Goal: Task Accomplishment & Management: Manage account settings

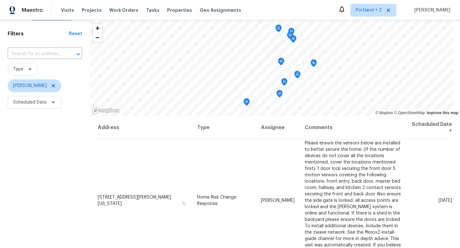
scroll to position [12, 0]
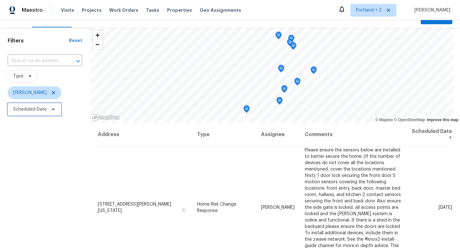
click at [48, 112] on span "Scheduled Date" at bounding box center [35, 109] width 54 height 13
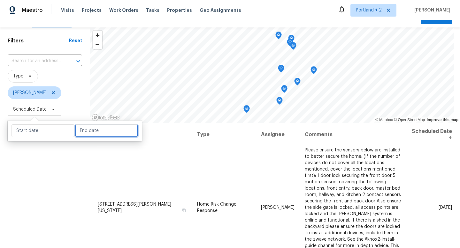
click at [83, 134] on input "text" at bounding box center [106, 130] width 63 height 13
select select "9"
select select "2025"
select select "10"
select select "2025"
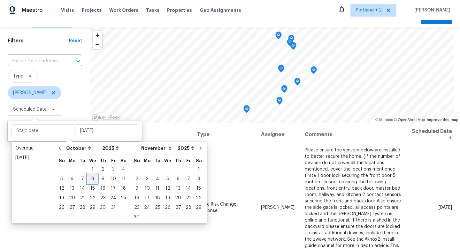
click at [92, 177] on div "8" at bounding box center [92, 179] width 10 height 9
type input "Wed, Oct 08"
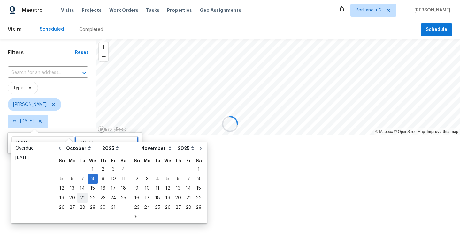
type input "Wed, Oct 08"
type input "Mon, Oct 27"
type input "Wed, Oct 08"
click at [47, 237] on div at bounding box center [230, 124] width 460 height 248
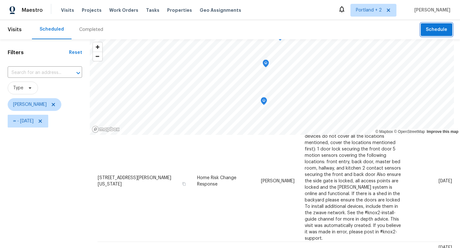
click at [429, 27] on span "Schedule" at bounding box center [435, 30] width 21 height 8
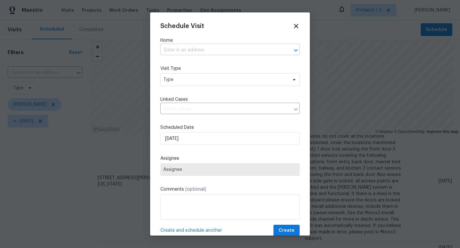
click at [203, 49] on input "text" at bounding box center [220, 50] width 121 height 10
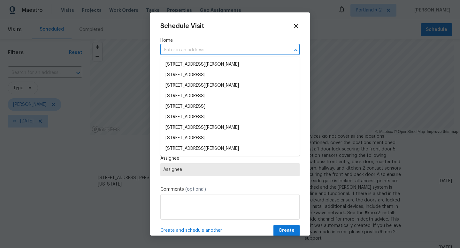
paste input "21730 Palisade Pl Fairview OR 97024"
type input "21730 Palisade Pl Fairview OR 97024"
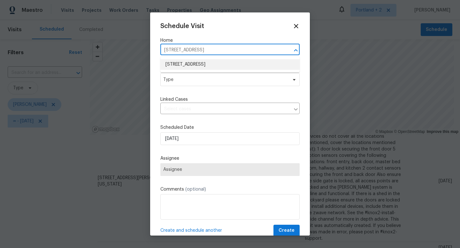
click at [201, 67] on li "21730 Palisade Pl, Fairview, OR 97024" at bounding box center [229, 64] width 139 height 11
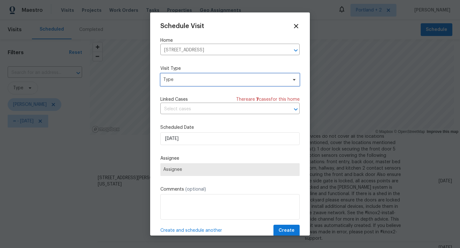
click at [199, 82] on span "Type" at bounding box center [225, 80] width 124 height 6
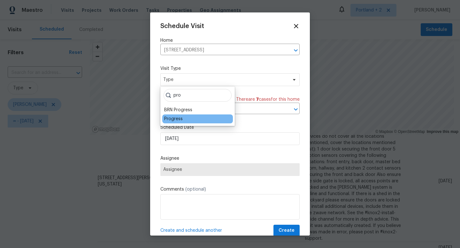
type input "pro"
click at [181, 116] on div "Progress" at bounding box center [173, 119] width 19 height 6
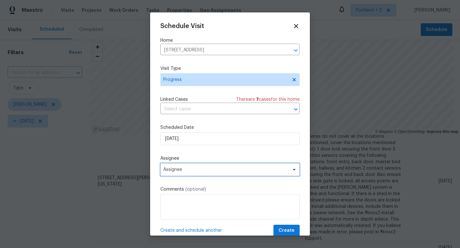
click at [245, 167] on span "Assignee" at bounding box center [229, 169] width 139 height 13
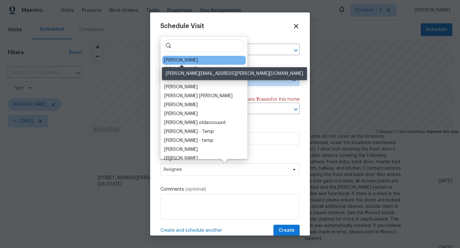
click at [195, 61] on div "[PERSON_NAME]" at bounding box center [181, 60] width 34 height 6
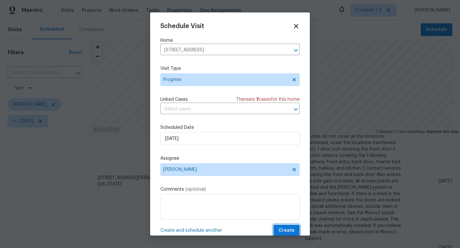
click at [287, 231] on span "Create" at bounding box center [286, 231] width 16 height 8
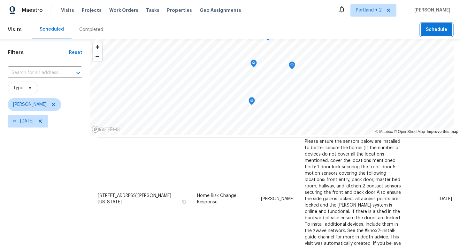
click at [433, 25] on button "Schedule" at bounding box center [436, 29] width 32 height 13
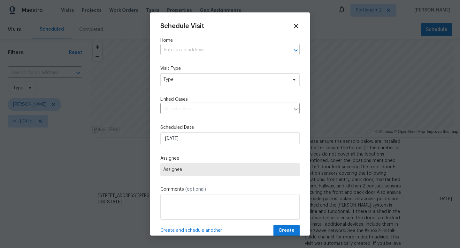
click at [223, 46] on input "text" at bounding box center [220, 50] width 121 height 10
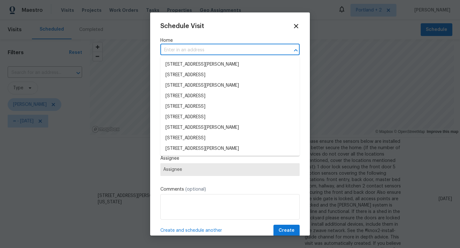
paste input "157 SE 205th Dr Gresham OR 97030"
type input "157 SE 205th Dr Gresham OR 97030"
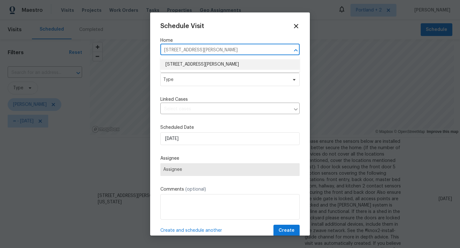
click at [207, 64] on li "157 SE 205th Dr, Gresham, OR 97030" at bounding box center [229, 64] width 139 height 11
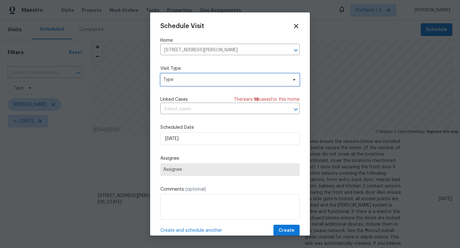
click at [189, 84] on span "Type" at bounding box center [229, 79] width 139 height 13
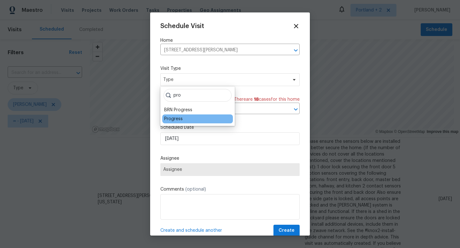
type input "pro"
click at [175, 119] on div "Progress" at bounding box center [173, 119] width 19 height 6
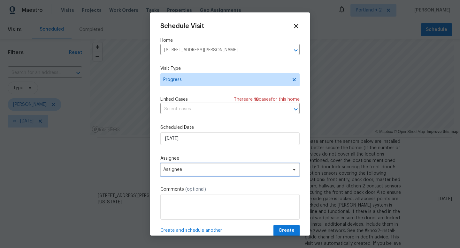
click at [198, 173] on span "Assignee" at bounding box center [229, 169] width 139 height 13
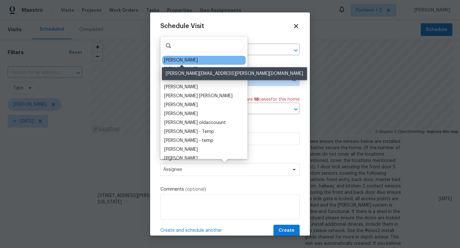
click at [190, 57] on div "[PERSON_NAME]" at bounding box center [181, 60] width 34 height 6
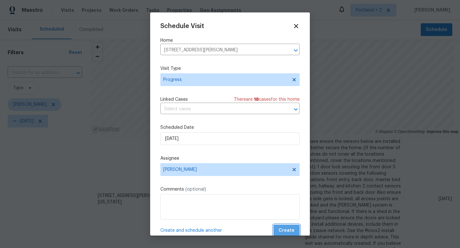
click at [293, 228] on span "Create" at bounding box center [286, 231] width 16 height 8
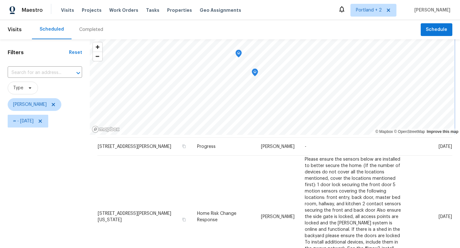
click at [257, 73] on icon "Map marker" at bounding box center [255, 72] width 6 height 7
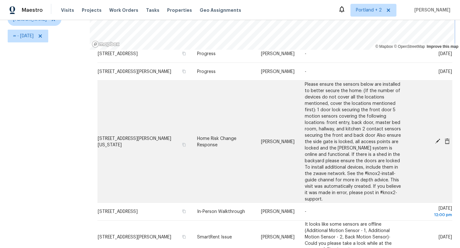
scroll to position [74, 0]
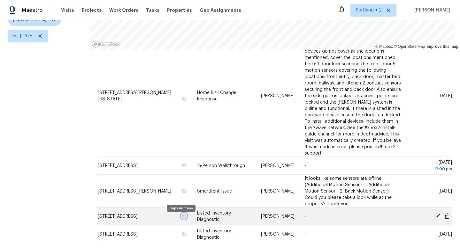
click at [182, 218] on icon "button" at bounding box center [184, 217] width 4 height 4
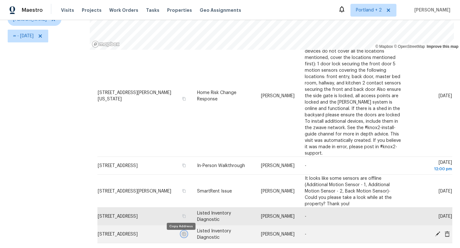
click at [182, 236] on icon "button" at bounding box center [184, 234] width 4 height 4
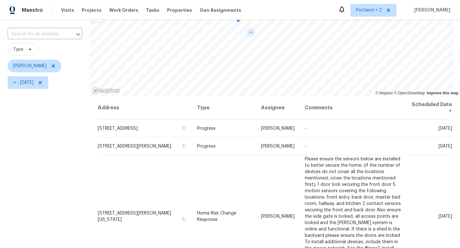
scroll to position [11, 0]
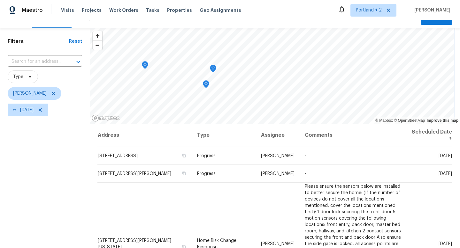
click at [214, 69] on icon "Map marker" at bounding box center [213, 68] width 6 height 7
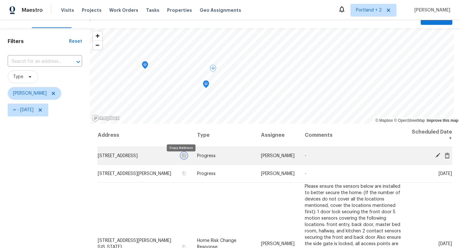
click at [182, 157] on icon "button" at bounding box center [183, 156] width 3 height 4
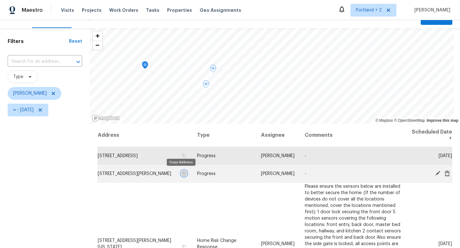
click at [182, 175] on icon "button" at bounding box center [184, 174] width 4 height 4
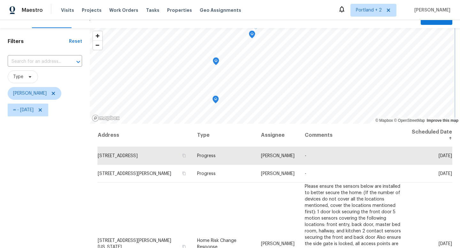
click at [216, 99] on icon "Map marker" at bounding box center [216, 100] width 2 height 2
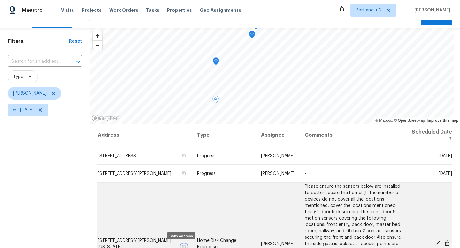
click at [182, 247] on icon "button" at bounding box center [184, 247] width 4 height 4
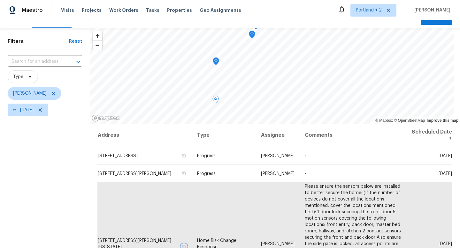
click at [219, 59] on icon "Map marker" at bounding box center [216, 61] width 6 height 7
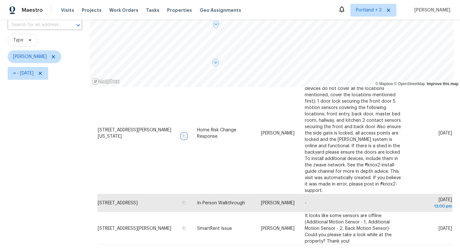
scroll to position [85, 0]
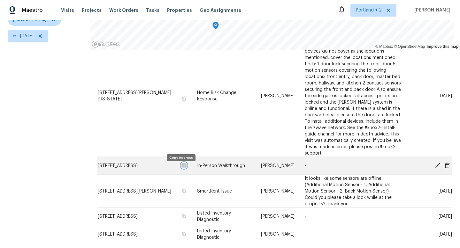
click at [182, 168] on icon "button" at bounding box center [184, 166] width 4 height 4
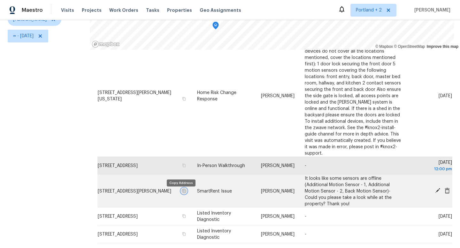
click at [182, 193] on icon "button" at bounding box center [183, 191] width 3 height 4
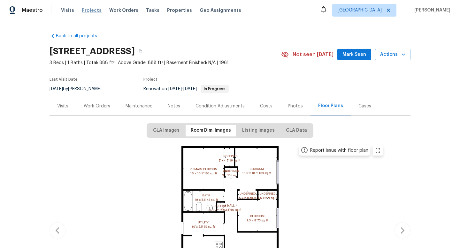
click at [91, 10] on span "Projects" at bounding box center [92, 10] width 20 height 6
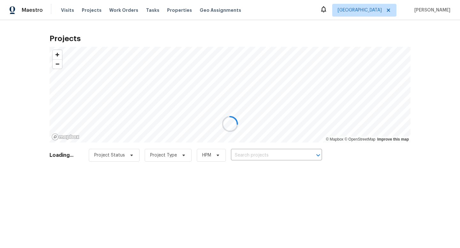
click at [270, 154] on div at bounding box center [230, 124] width 460 height 248
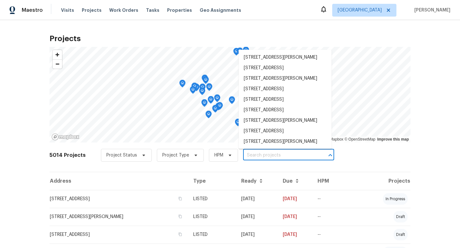
click at [269, 157] on input "text" at bounding box center [279, 156] width 73 height 10
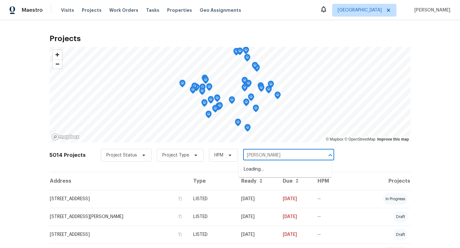
type input "[PERSON_NAME]"
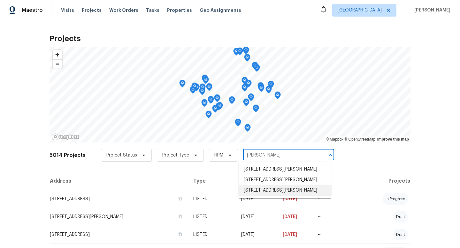
click at [283, 196] on li "8408 NE Milton St, Portland, OR 97220" at bounding box center [284, 190] width 93 height 11
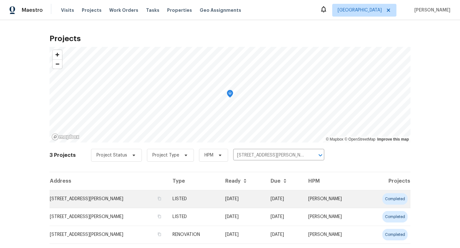
click at [107, 195] on td "8408 NE Milton St, Portland, OR 97220" at bounding box center [108, 199] width 118 height 18
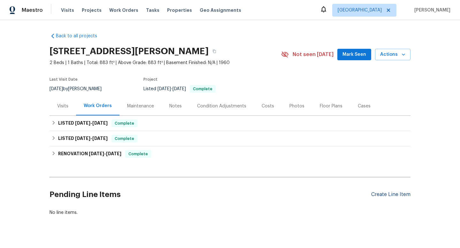
click at [395, 195] on div "Create Line Item" at bounding box center [390, 195] width 39 height 6
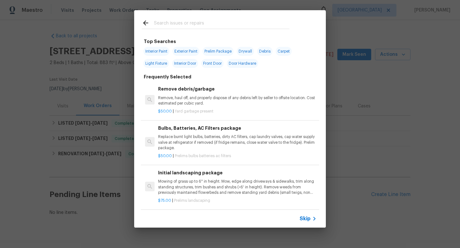
click at [201, 22] on input "text" at bounding box center [221, 24] width 135 height 10
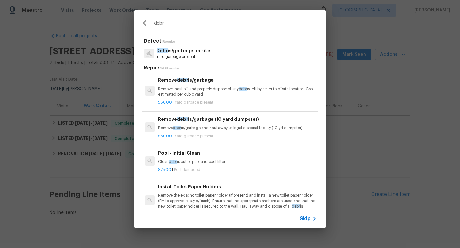
type input "debr"
click at [204, 57] on p "Yard garbage present" at bounding box center [183, 56] width 54 height 5
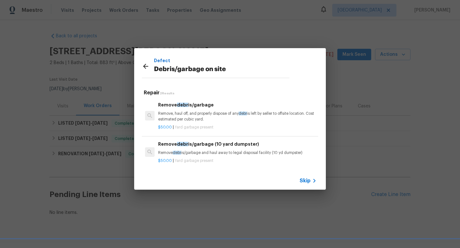
click at [191, 120] on p "Remove, haul off, and properly dispose of any debr is left by seller to offsite…" at bounding box center [237, 116] width 158 height 11
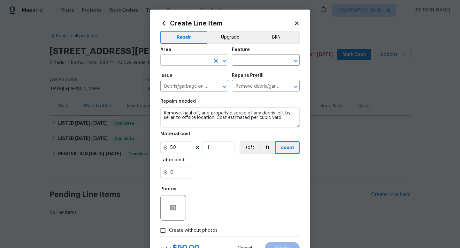
click at [191, 64] on input "text" at bounding box center [185, 61] width 50 height 10
click at [192, 74] on li "Back" at bounding box center [194, 75] width 68 height 11
type input "Back"
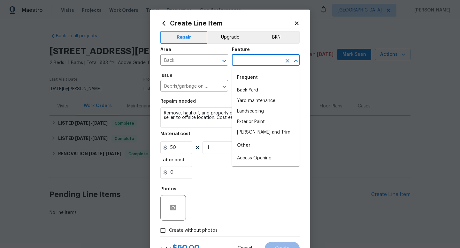
click at [254, 62] on input "text" at bounding box center [257, 61] width 50 height 10
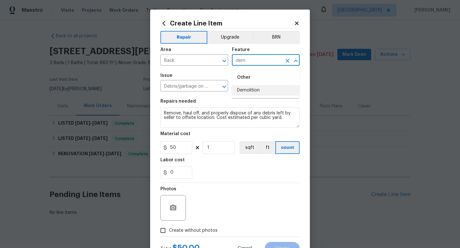
click at [251, 92] on li "Demolition" at bounding box center [266, 90] width 68 height 11
type input "Demolition"
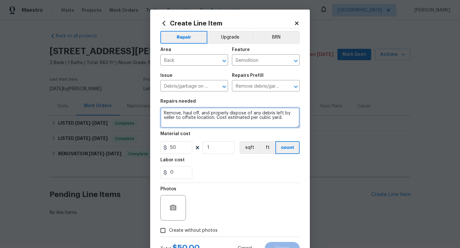
drag, startPoint x: 164, startPoint y: 114, endPoint x: 275, endPoint y: 128, distance: 111.3
click at [272, 127] on textarea "Remove, haul off, and properly dispose of any debris left by seller to offsite …" at bounding box center [229, 118] width 139 height 20
type textarea "Please remove debris in back yard left by transients."
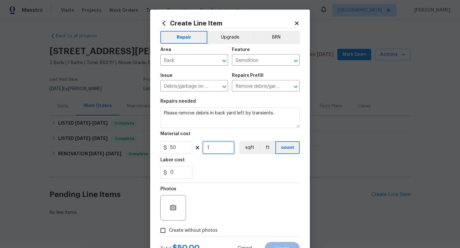
click at [215, 151] on input "1" at bounding box center [218, 147] width 32 height 13
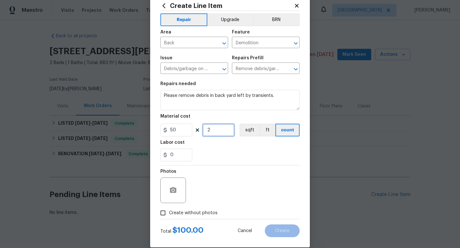
type input "2"
click at [184, 153] on input "0" at bounding box center [176, 155] width 32 height 13
drag, startPoint x: 180, startPoint y: 131, endPoint x: 158, endPoint y: 131, distance: 22.0
click at [158, 131] on div "Create Line Item Repair Upgrade BRN Area Back ​ Feature Demolition ​ Issue Debr…" at bounding box center [230, 120] width 160 height 256
click at [179, 152] on input "0" at bounding box center [176, 155] width 32 height 13
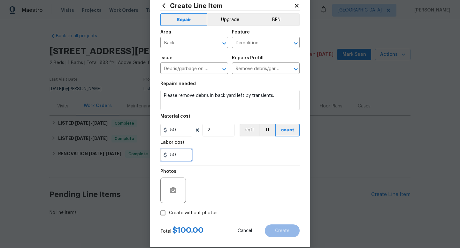
type input "50"
click at [163, 214] on input "Create without photos" at bounding box center [163, 213] width 12 height 12
checkbox input "true"
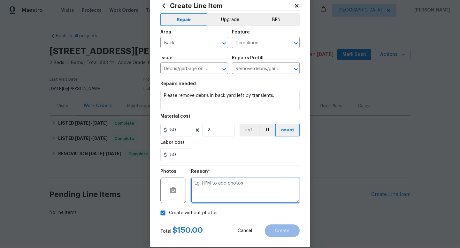
click at [210, 194] on textarea at bounding box center [245, 191] width 109 height 26
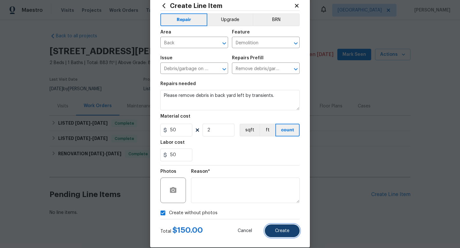
click at [283, 230] on span "Create" at bounding box center [282, 231] width 14 height 5
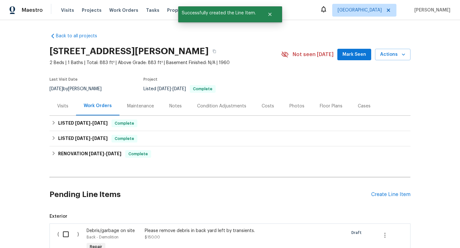
click at [67, 233] on input "checkbox" at bounding box center [68, 234] width 18 height 13
checkbox input "true"
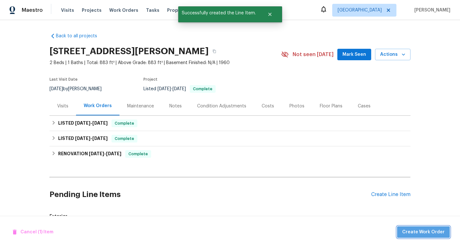
click at [437, 230] on span "Create Work Order" at bounding box center [423, 233] width 42 height 8
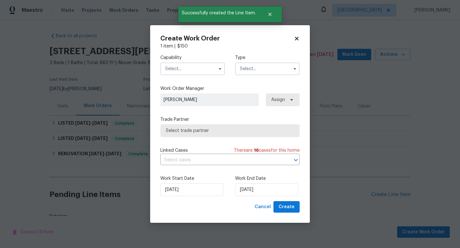
click at [191, 70] on input "text" at bounding box center [192, 69] width 64 height 13
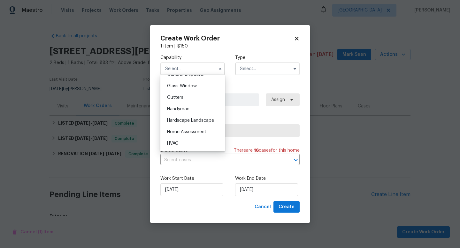
scroll to position [326, 0]
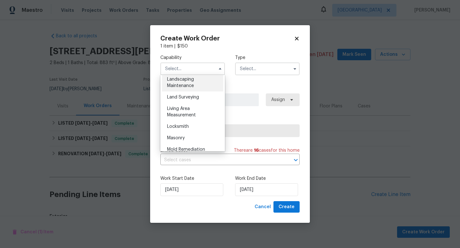
click at [197, 87] on div "Landscaping Maintenance" at bounding box center [192, 83] width 61 height 18
type input "Landscaping Maintenance"
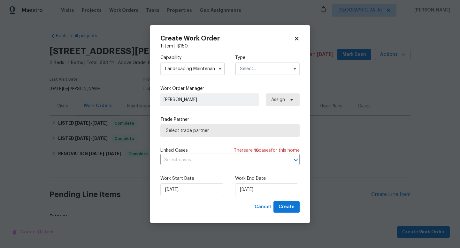
click at [255, 69] on input "text" at bounding box center [267, 69] width 64 height 13
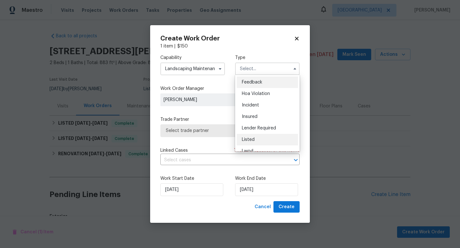
click at [258, 139] on div "Listed" at bounding box center [267, 139] width 61 height 11
type input "Listed"
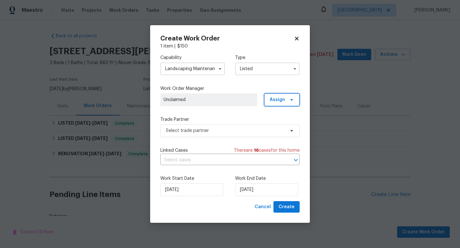
click at [281, 98] on span "Assign" at bounding box center [276, 100] width 15 height 6
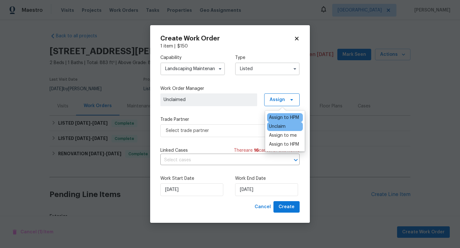
click at [279, 116] on div "Assign to HPM" at bounding box center [284, 118] width 30 height 6
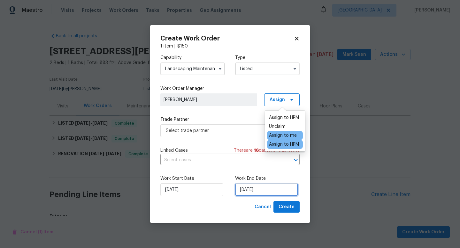
click at [254, 188] on input "10/8/2025" at bounding box center [266, 190] width 63 height 13
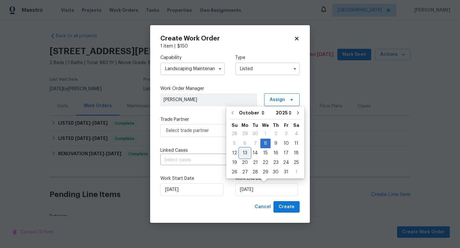
click at [245, 153] on div "13" at bounding box center [244, 153] width 11 height 9
type input "10/13/2025"
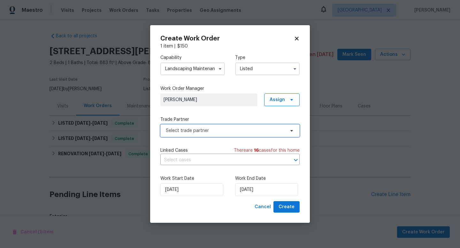
click at [257, 130] on span "Select trade partner" at bounding box center [225, 131] width 119 height 6
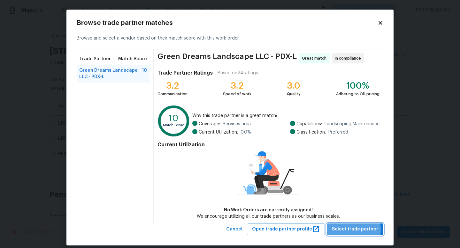
click at [349, 230] on span "Select trade partner" at bounding box center [355, 230] width 46 height 8
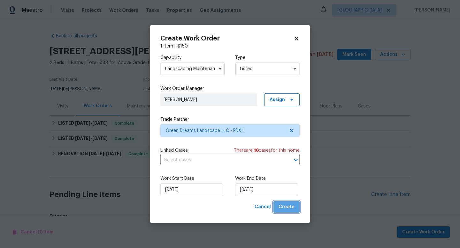
click at [286, 211] on button "Create" at bounding box center [286, 207] width 26 height 12
checkbox input "false"
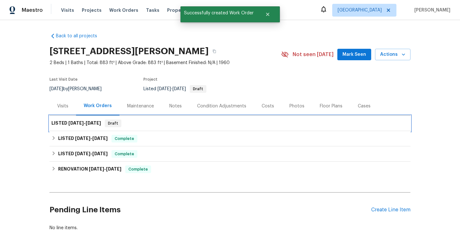
click at [145, 125] on div "LISTED 10/8/25 - 10/13/25 Draft" at bounding box center [229, 124] width 357 height 8
click at [87, 127] on h6 "LISTED 10/8/25 - 10/13/25" at bounding box center [75, 124] width 49 height 8
click at [408, 90] on section "8408 NE Milton St, Portland, OR 97220 2 Beds | 1 Baths | Total: 883 ft² | Above…" at bounding box center [229, 70] width 361 height 54
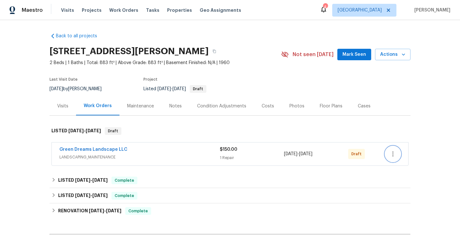
click at [391, 151] on icon "button" at bounding box center [393, 154] width 8 height 8
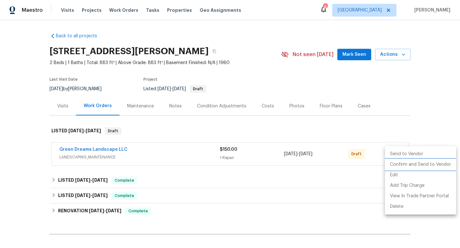
click at [393, 162] on li "Confirm and Send to Vendor" at bounding box center [420, 165] width 71 height 11
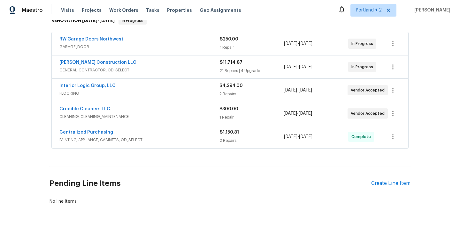
scroll to position [95, 0]
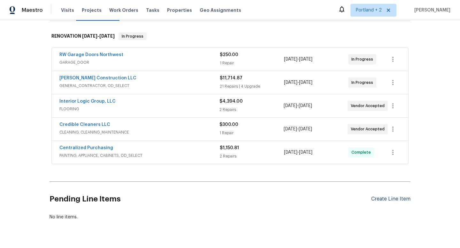
click at [395, 202] on div "Create Line Item" at bounding box center [390, 199] width 39 height 6
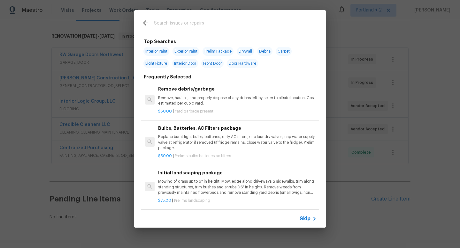
click at [181, 27] on input "text" at bounding box center [221, 24] width 135 height 10
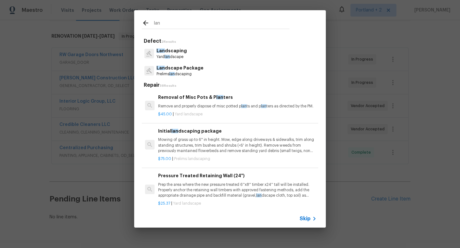
type input "lan"
click at [379, 150] on div "lan Defect 2 Results Lan dscaping Yard lan dscape Lan dscape Package Prelims la…" at bounding box center [230, 119] width 460 height 238
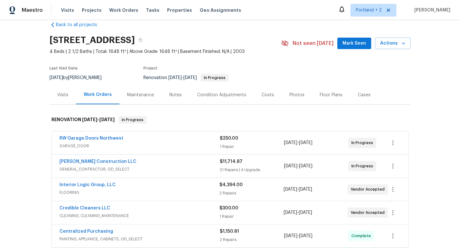
scroll to position [7, 0]
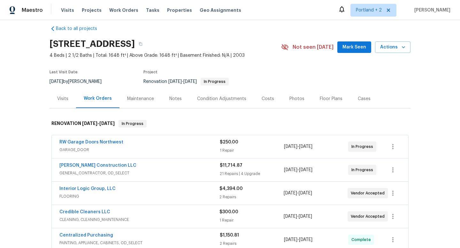
click at [210, 99] on div "Condition Adjustments" at bounding box center [221, 99] width 49 height 6
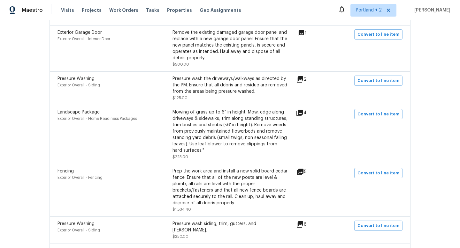
scroll to position [418, 0]
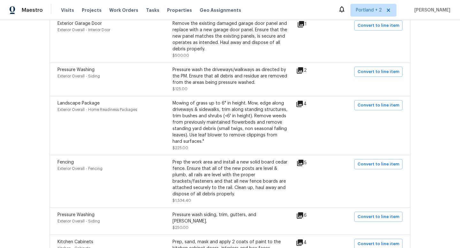
click at [261, 124] on div "Mowing of grass up to 6" in height. Mow, edge along driveways & sidewalks, trim…" at bounding box center [229, 122] width 115 height 45
click at [385, 105] on span "Convert to line item" at bounding box center [378, 105] width 42 height 7
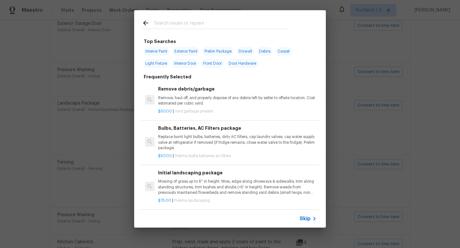
click at [225, 25] on input "text" at bounding box center [221, 24] width 135 height 10
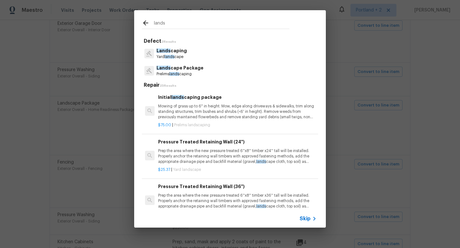
type input "lands"
click at [203, 104] on p "Mowing of grass up to 6" in height. Mow, edge along driveways & sidewalks, trim…" at bounding box center [237, 112] width 158 height 16
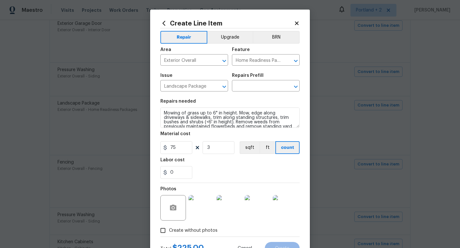
type input "Initial landscaping package $75.00"
click at [198, 208] on img at bounding box center [201, 208] width 26 height 26
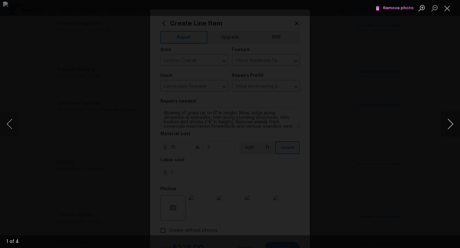
click at [448, 121] on button "Next image" at bounding box center [450, 124] width 19 height 26
click at [449, 9] on button "Close lightbox" at bounding box center [447, 8] width 13 height 11
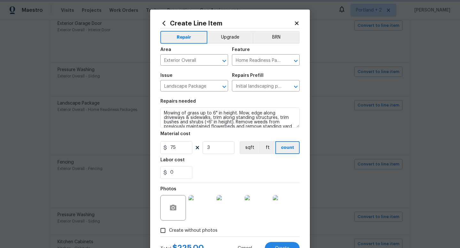
scroll to position [13, 0]
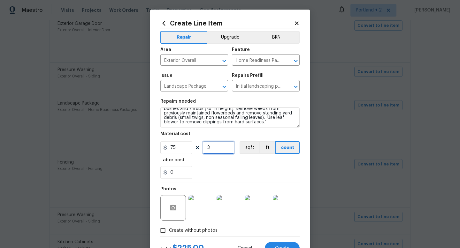
click at [225, 144] on input "3" at bounding box center [218, 147] width 32 height 13
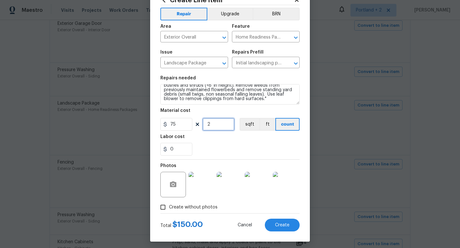
scroll to position [27, 0]
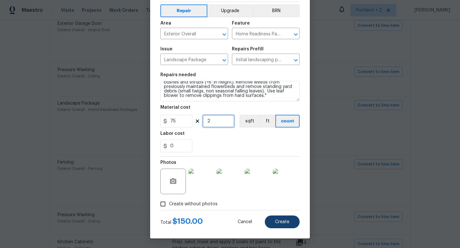
type input "2"
click at [275, 221] on span "Create" at bounding box center [282, 222] width 14 height 5
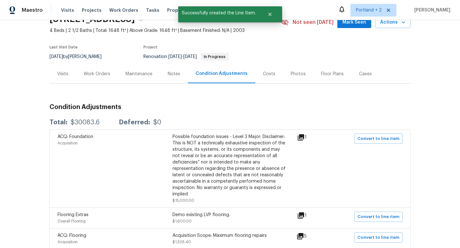
scroll to position [0, 0]
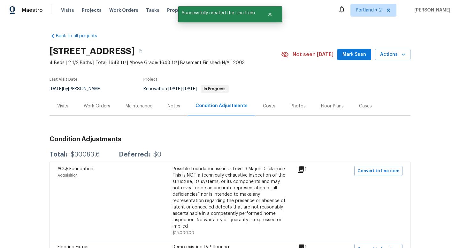
click at [91, 102] on div "Work Orders" at bounding box center [97, 106] width 42 height 19
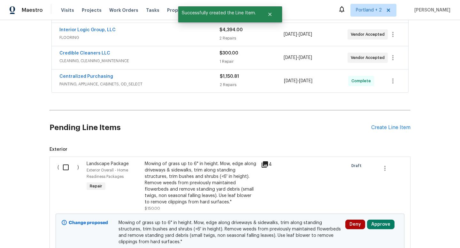
scroll to position [178, 0]
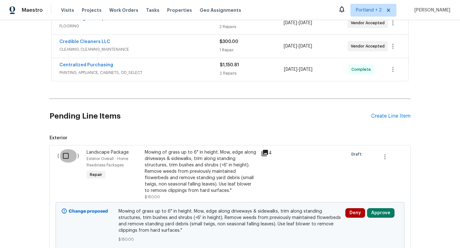
click at [71, 157] on input "checkbox" at bounding box center [68, 155] width 18 height 13
checkbox input "true"
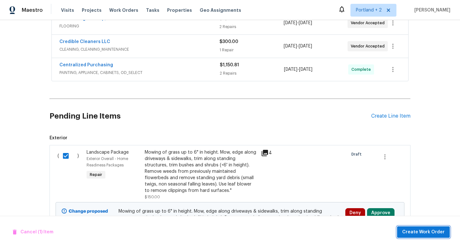
click at [416, 231] on span "Create Work Order" at bounding box center [423, 233] width 42 height 8
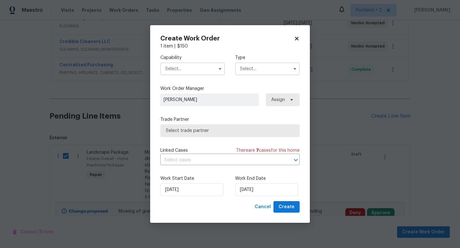
click at [196, 71] on input "text" at bounding box center [192, 69] width 64 height 13
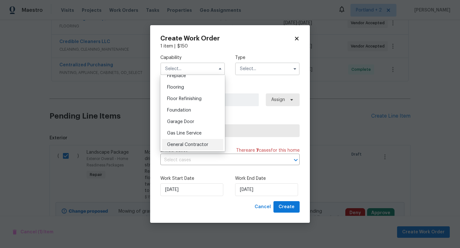
click at [194, 143] on span "General Contractor" at bounding box center [187, 145] width 41 height 4
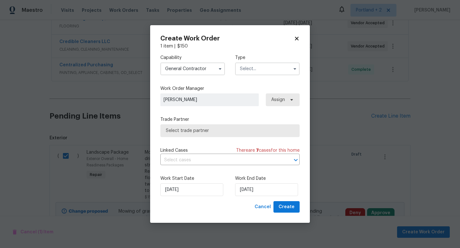
click at [195, 67] on input "General Contractor" at bounding box center [192, 69] width 64 height 13
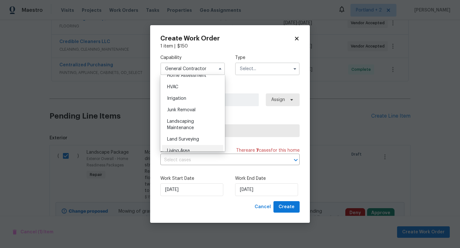
scroll to position [380, 0]
click at [195, 126] on div "Landscaping Maintenance" at bounding box center [192, 125] width 61 height 18
type input "Landscaping Maintenance"
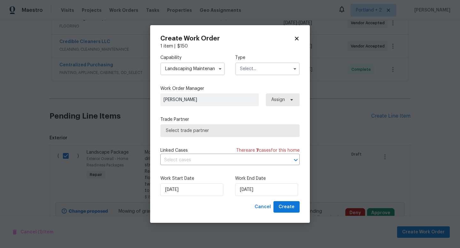
click at [261, 66] on input "text" at bounding box center [267, 69] width 64 height 13
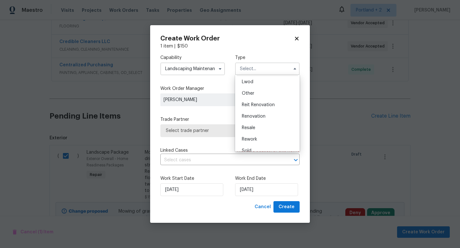
scroll to position [76, 0]
click at [264, 112] on div "Renovation" at bounding box center [267, 109] width 61 height 11
type input "Renovation"
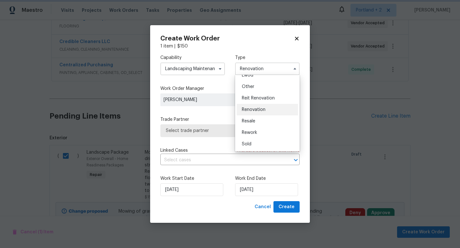
scroll to position [0, 0]
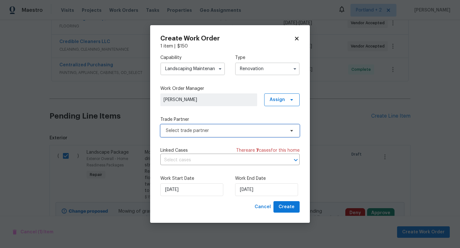
click at [224, 132] on span "Select trade partner" at bounding box center [225, 131] width 119 height 6
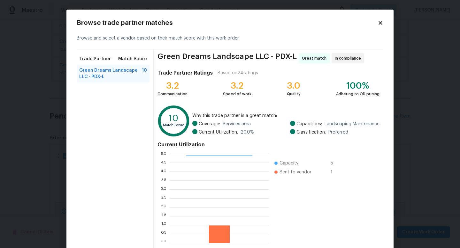
scroll to position [33, 0]
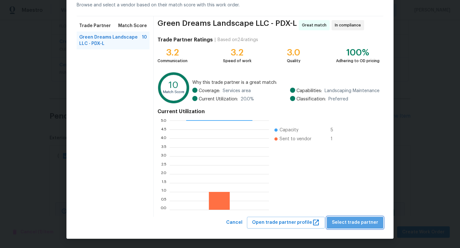
click at [375, 221] on span "Select trade partner" at bounding box center [355, 223] width 46 height 8
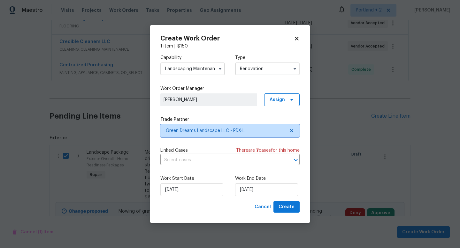
scroll to position [0, 0]
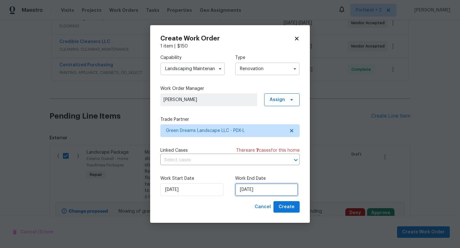
click at [271, 191] on input "10/8/2025" at bounding box center [266, 190] width 63 height 13
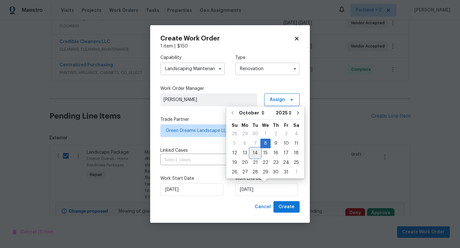
click at [253, 152] on div "14" at bounding box center [255, 153] width 10 height 9
type input "10/14/2025"
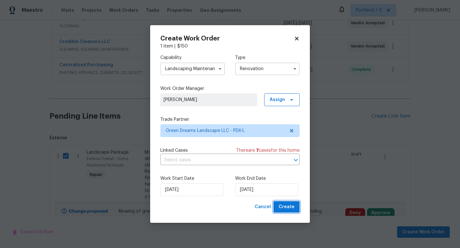
click at [295, 210] on button "Create" at bounding box center [286, 207] width 26 height 12
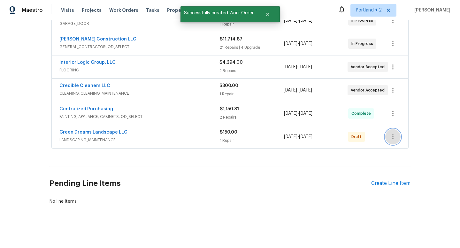
click at [389, 136] on icon "button" at bounding box center [393, 137] width 8 height 8
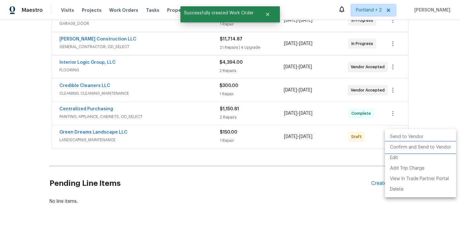
click at [408, 147] on li "Confirm and Send to Vendor" at bounding box center [420, 147] width 71 height 11
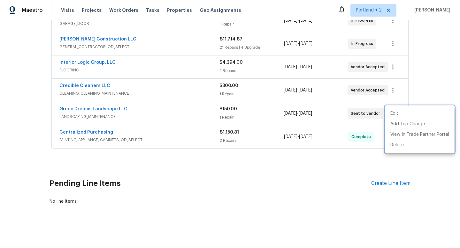
click at [197, 190] on div at bounding box center [230, 124] width 460 height 248
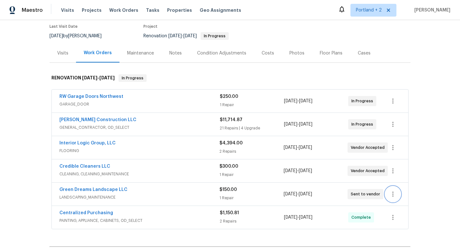
scroll to position [0, 0]
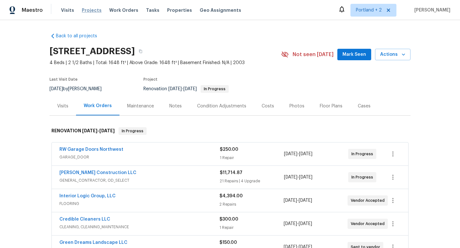
click at [93, 10] on span "Projects" at bounding box center [92, 10] width 20 height 6
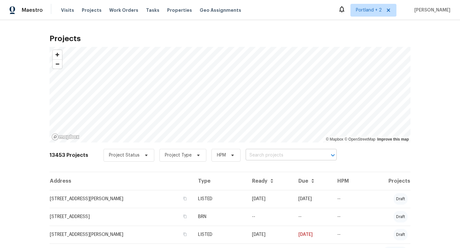
click at [251, 155] on input "text" at bounding box center [281, 156] width 73 height 10
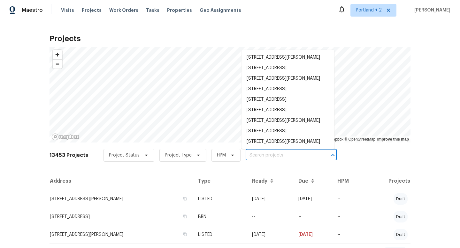
paste input "157 SE 205th Dr Gresham OR 97030"
type input "157 SE 205th Dr Gresham OR 97030"
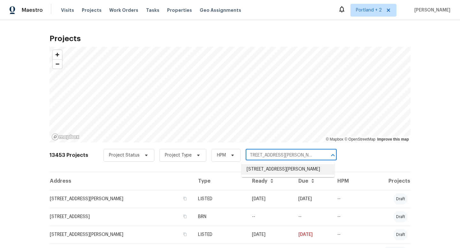
click at [256, 170] on li "157 SE 205th Dr, Gresham, OR 97030" at bounding box center [287, 169] width 93 height 11
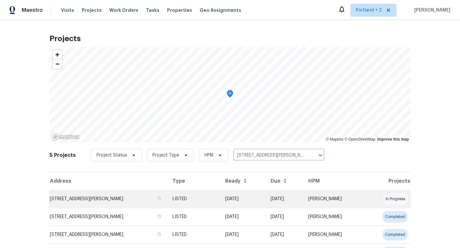
click at [81, 197] on td "157 SE 205th Dr, Gresham, OR 97030" at bounding box center [108, 199] width 118 height 18
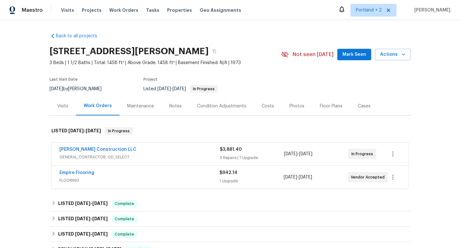
click at [190, 155] on span "GENERAL_CONTRACTOR, OD_SELECT" at bounding box center [139, 157] width 160 height 6
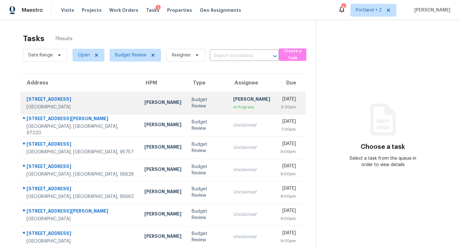
scroll to position [20, 0]
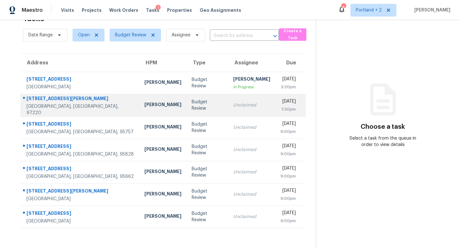
click at [139, 111] on td "[PERSON_NAME]" at bounding box center [162, 105] width 47 height 22
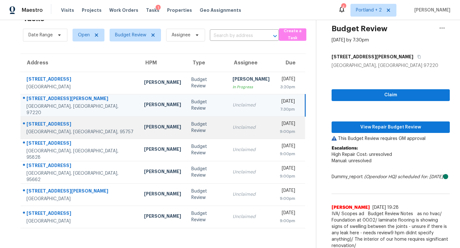
scroll to position [24, 0]
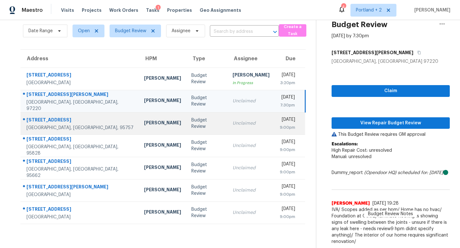
click at [186, 130] on td "Budget Review" at bounding box center [206, 123] width 41 height 22
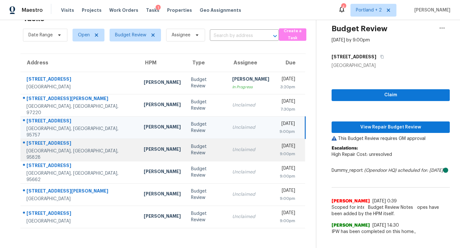
click at [186, 144] on td "Budget Review" at bounding box center [206, 150] width 41 height 22
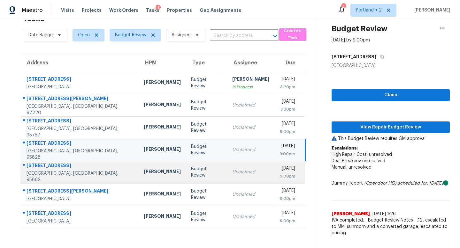
click at [191, 171] on div "Budget Review" at bounding box center [206, 172] width 31 height 13
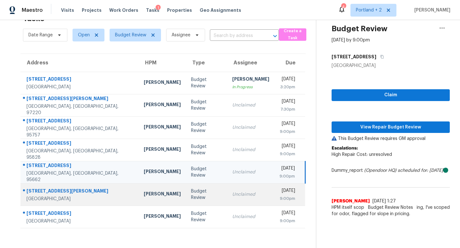
click at [191, 192] on div "Budget Review" at bounding box center [206, 194] width 31 height 13
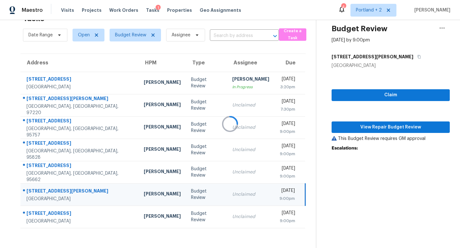
scroll to position [24, 0]
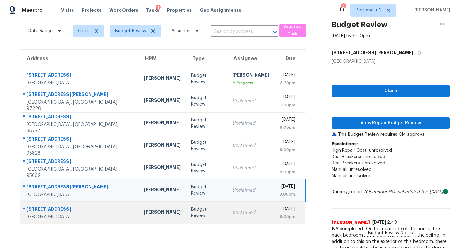
click at [186, 212] on td "Budget Review" at bounding box center [206, 213] width 41 height 22
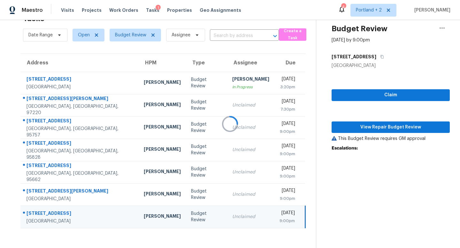
scroll to position [20, 0]
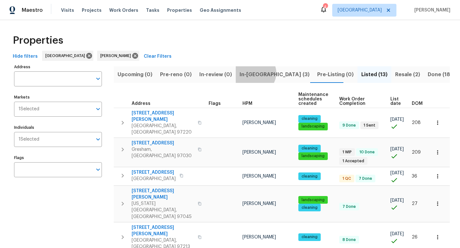
click at [252, 73] on span "In-[GEOGRAPHIC_DATA] (3)" at bounding box center [274, 74] width 70 height 9
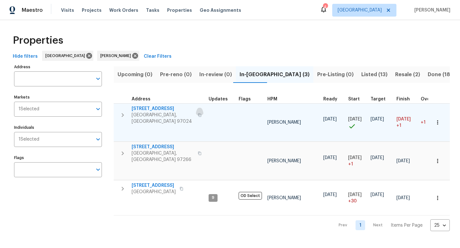
click at [198, 113] on icon "button" at bounding box center [200, 115] width 4 height 4
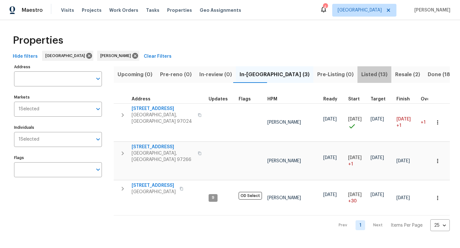
click at [361, 78] on span "Listed (13)" at bounding box center [374, 74] width 26 height 9
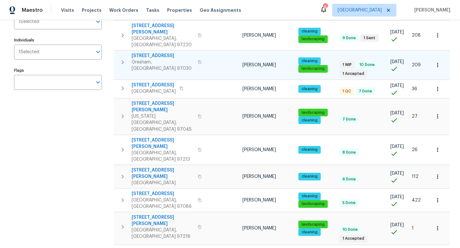
scroll to position [88, 0]
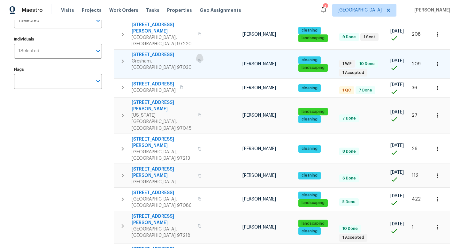
click at [198, 59] on icon "button" at bounding box center [200, 61] width 4 height 4
